Goal: Find specific page/section: Find specific page/section

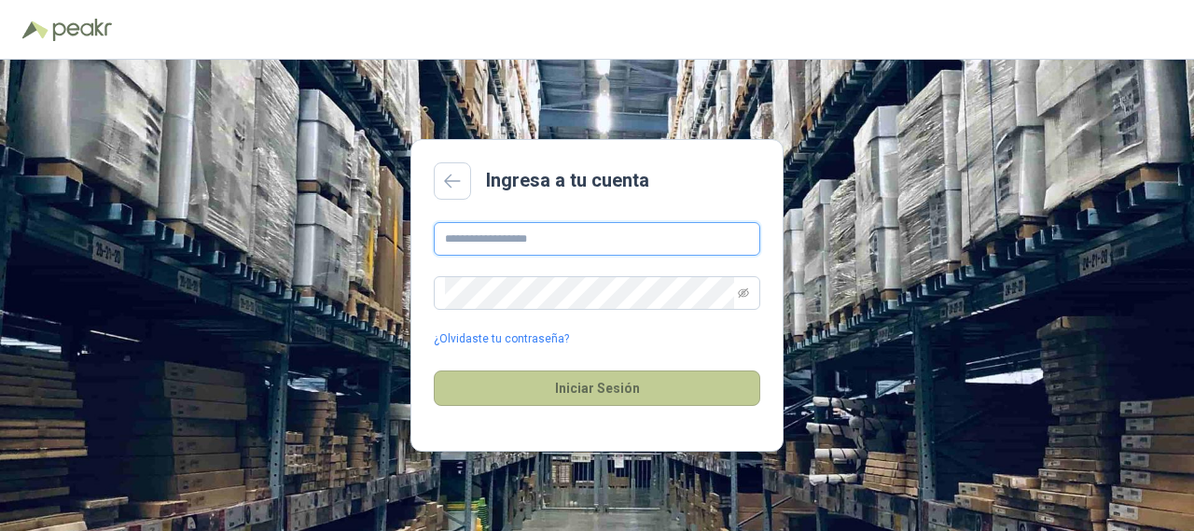
type input "**********"
click at [516, 390] on button "Iniciar Sesión" at bounding box center [597, 387] width 327 height 35
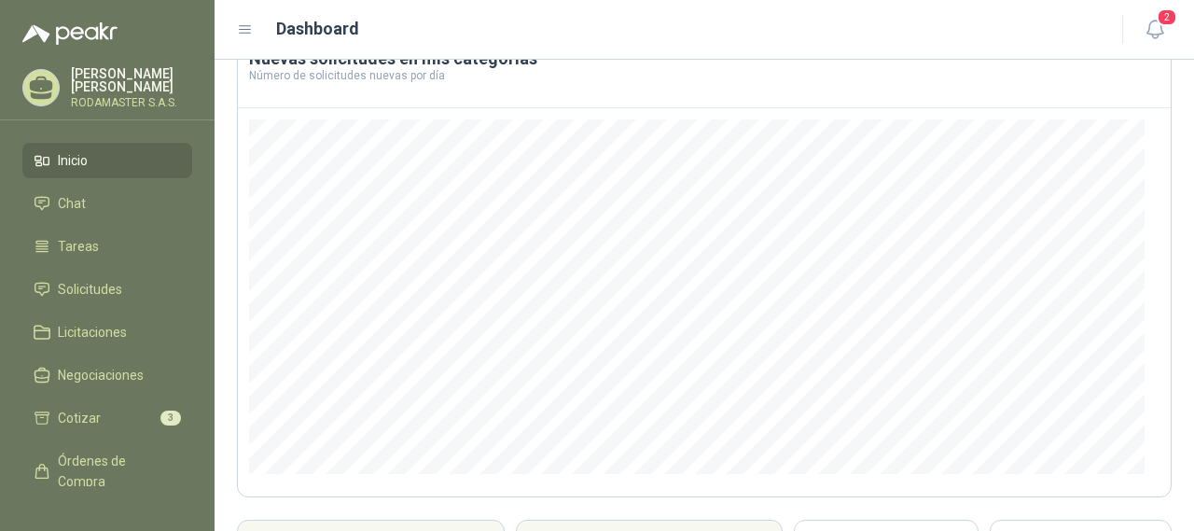
scroll to position [30, 0]
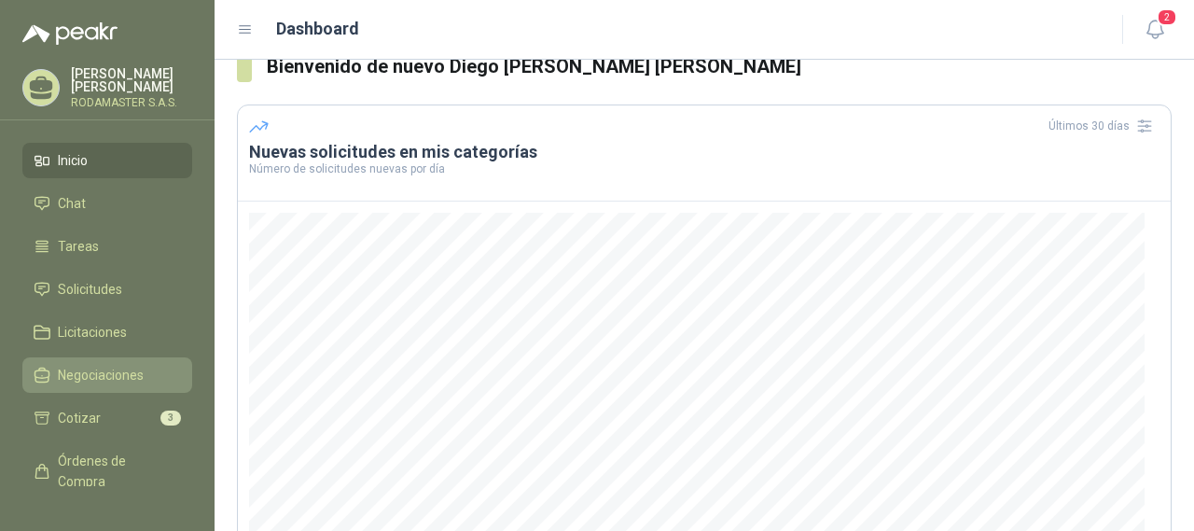
click at [83, 379] on span "Negociaciones" at bounding box center [101, 375] width 86 height 21
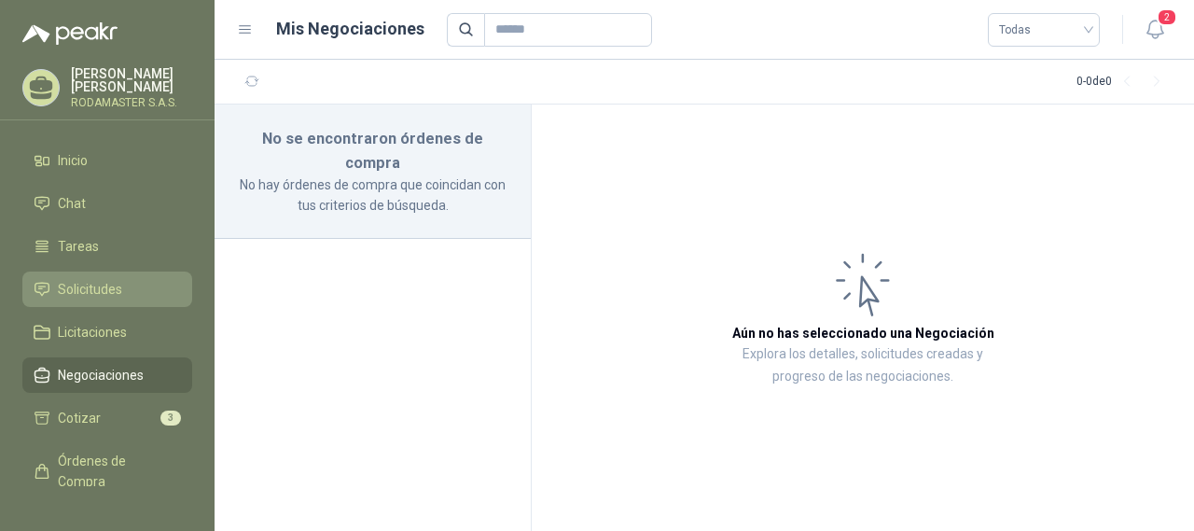
click at [87, 281] on span "Solicitudes" at bounding box center [90, 289] width 64 height 21
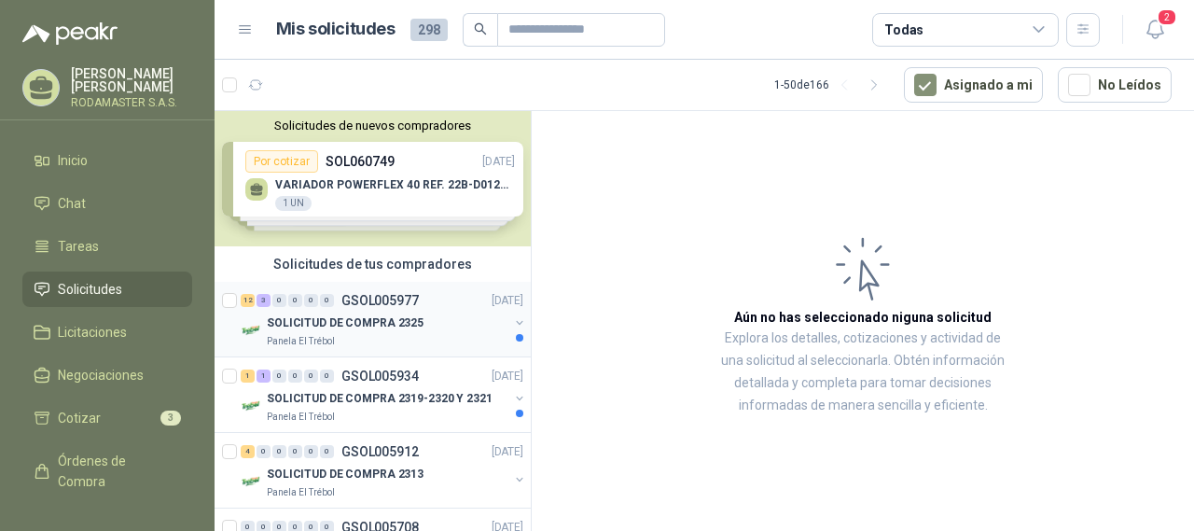
click at [398, 321] on p "SOLICITUD DE COMPRA 2325" at bounding box center [345, 323] width 157 height 18
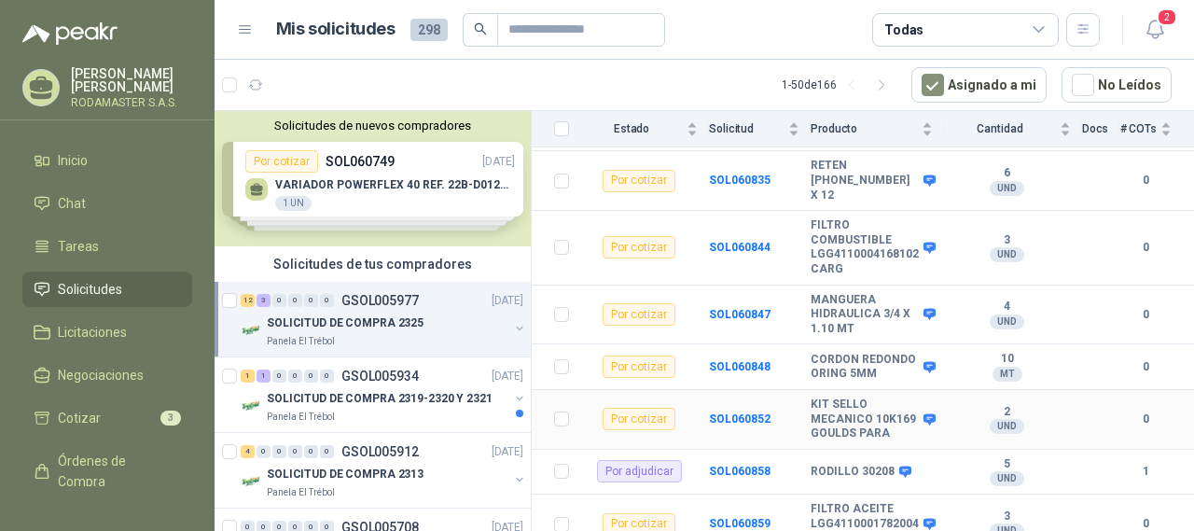
scroll to position [61, 0]
